Goal: Information Seeking & Learning: Compare options

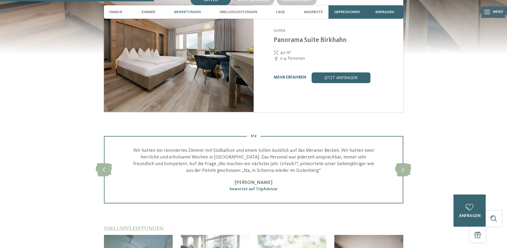
scroll to position [427, 0]
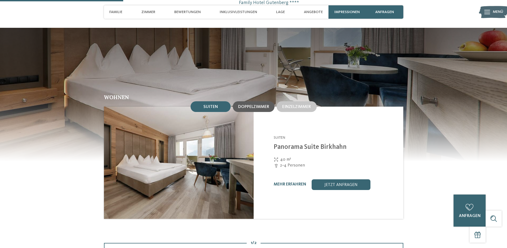
click at [257, 105] on span "Doppelzimmer" at bounding box center [253, 107] width 31 height 4
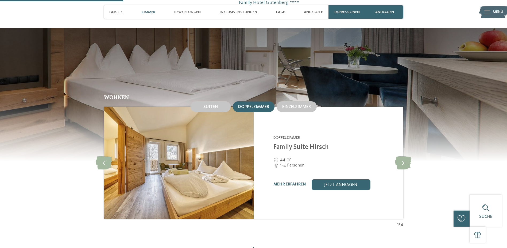
click at [279, 144] on link "Family Suite Hirsch" at bounding box center [300, 147] width 55 height 7
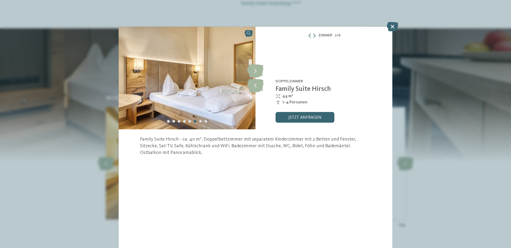
click at [395, 27] on icon at bounding box center [391, 26] width 11 height 9
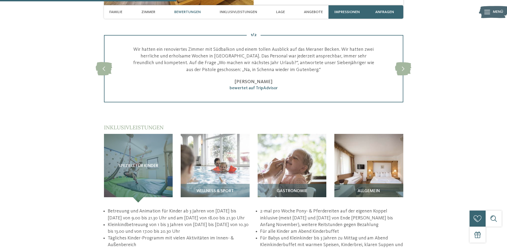
scroll to position [481, 0]
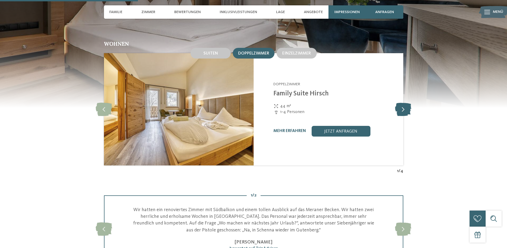
click at [401, 103] on icon at bounding box center [403, 109] width 16 height 13
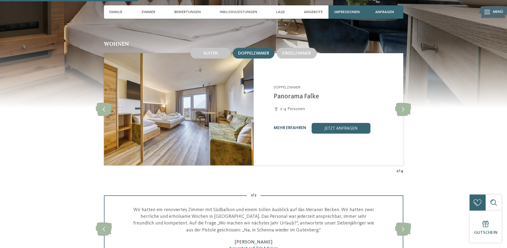
click at [281, 126] on link "mehr erfahren" at bounding box center [289, 128] width 33 height 4
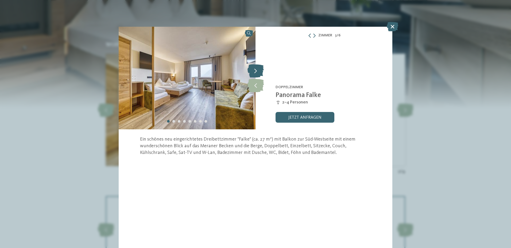
click at [254, 71] on icon at bounding box center [255, 70] width 16 height 13
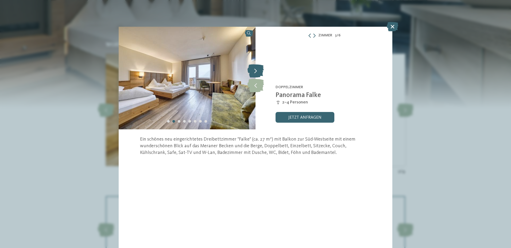
click at [254, 70] on icon at bounding box center [255, 70] width 16 height 13
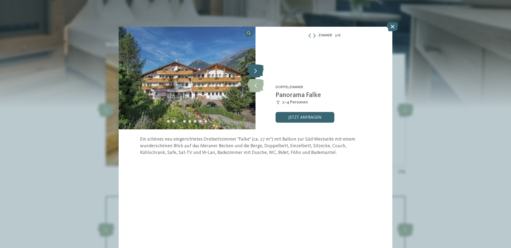
click at [254, 70] on icon at bounding box center [255, 70] width 16 height 13
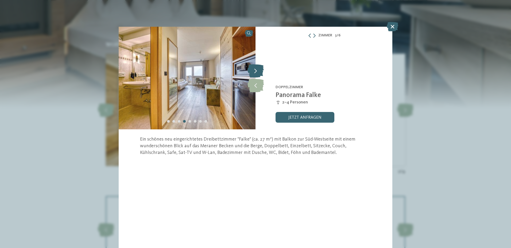
click at [254, 70] on icon at bounding box center [255, 70] width 16 height 13
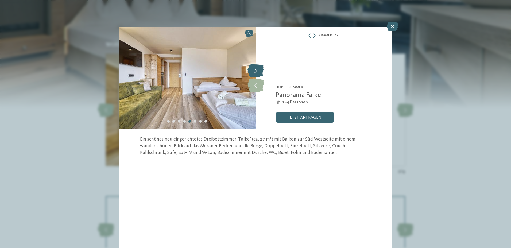
click at [254, 70] on icon at bounding box center [255, 70] width 16 height 13
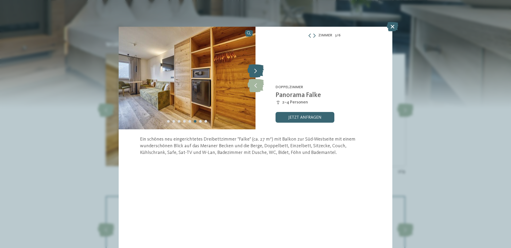
click at [254, 70] on icon at bounding box center [255, 70] width 16 height 13
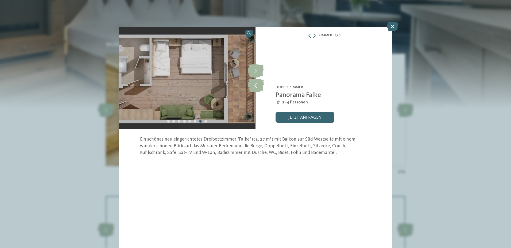
click at [393, 27] on icon at bounding box center [391, 26] width 11 height 9
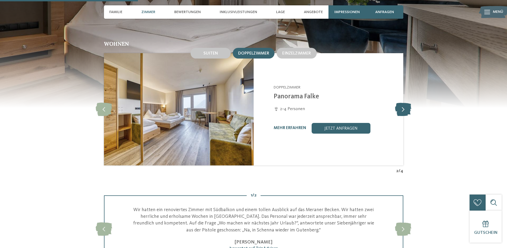
click at [402, 103] on icon at bounding box center [403, 109] width 16 height 13
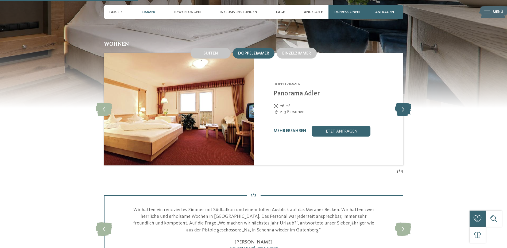
click at [402, 103] on icon at bounding box center [403, 109] width 16 height 13
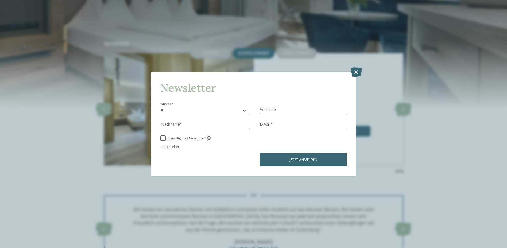
click at [210, 96] on div "Newsletter * **** **** ******* ****** Anrede Vorname Nachname E-Mail Link Link" at bounding box center [253, 124] width 205 height 104
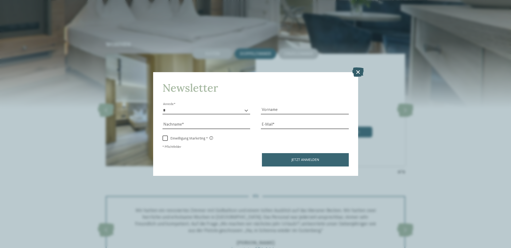
click at [357, 71] on icon at bounding box center [357, 71] width 11 height 9
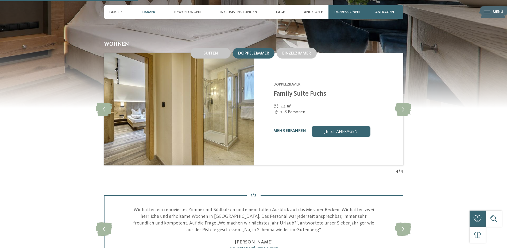
click at [279, 129] on link "mehr erfahren" at bounding box center [289, 131] width 33 height 4
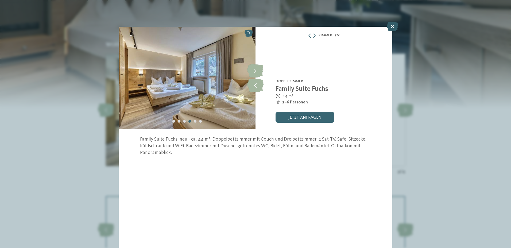
click at [392, 26] on icon at bounding box center [391, 26] width 11 height 9
